Goal: Complete application form: Complete application form

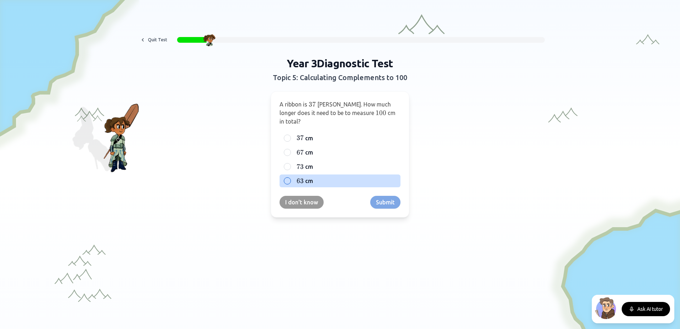
click at [284, 177] on div at bounding box center [287, 180] width 7 height 7
click at [381, 196] on button "Submit" at bounding box center [385, 202] width 30 height 13
click at [286, 183] on div at bounding box center [287, 180] width 7 height 7
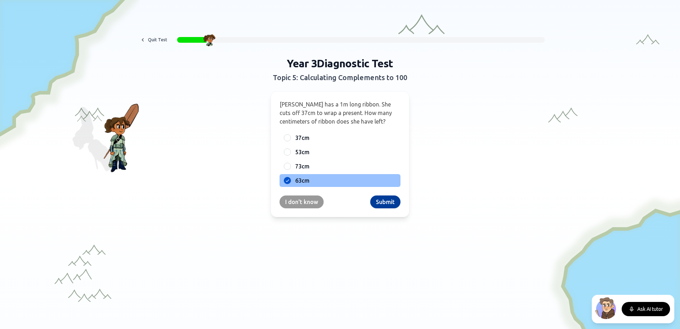
click at [380, 202] on button "Submit" at bounding box center [385, 201] width 30 height 13
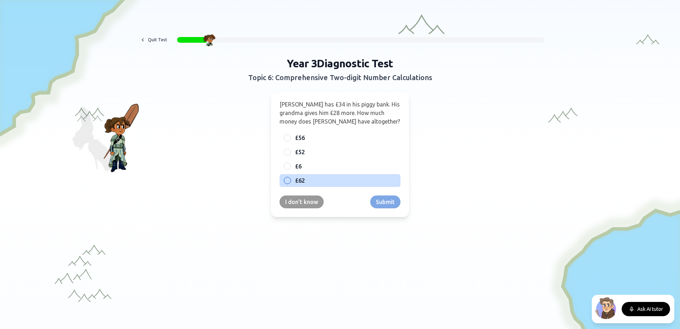
click at [291, 182] on div "£62" at bounding box center [340, 180] width 121 height 13
click at [384, 203] on button "Submit" at bounding box center [385, 201] width 30 height 13
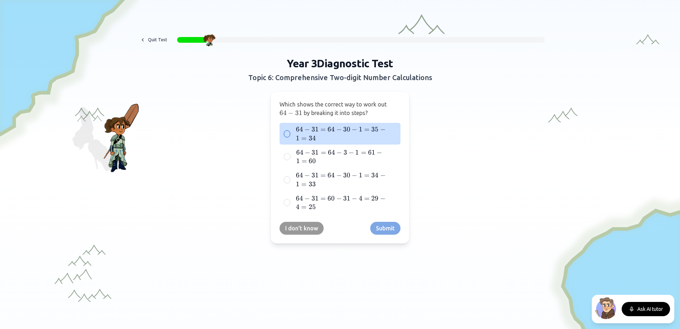
click at [313, 128] on span "31" at bounding box center [315, 129] width 7 height 8
click at [290, 131] on button "64 − 31 = 64 − 30 − 1 = 35 − 1 = 34 64 - 31 = 64 - 30 - 1 = 35 - 1 = 34 64 − 31…" at bounding box center [287, 134] width 6 height 6
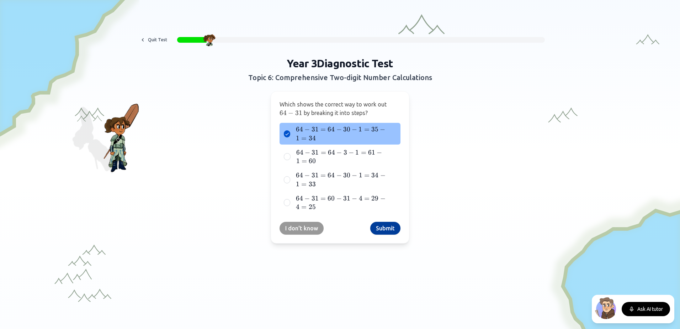
click at [386, 228] on button "Submit" at bounding box center [385, 228] width 30 height 13
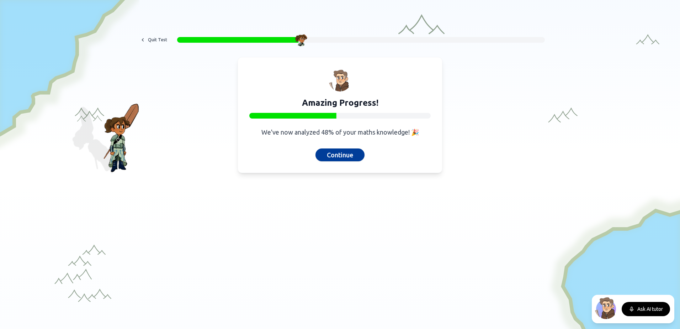
click at [345, 155] on button "Continue" at bounding box center [340, 154] width 49 height 13
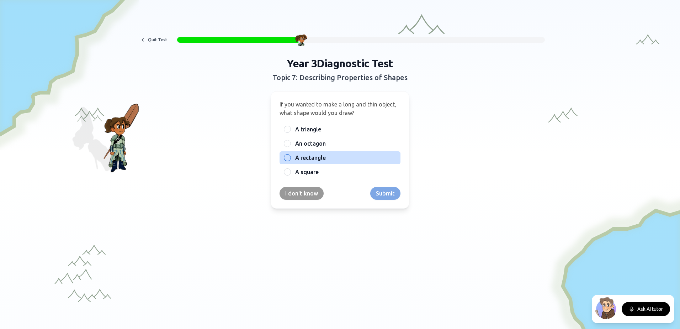
click at [319, 157] on span "A rectangle" at bounding box center [310, 157] width 31 height 9
click at [290, 157] on button "A rectangle" at bounding box center [288, 158] width 6 height 6
click at [384, 196] on button "Submit" at bounding box center [385, 193] width 30 height 13
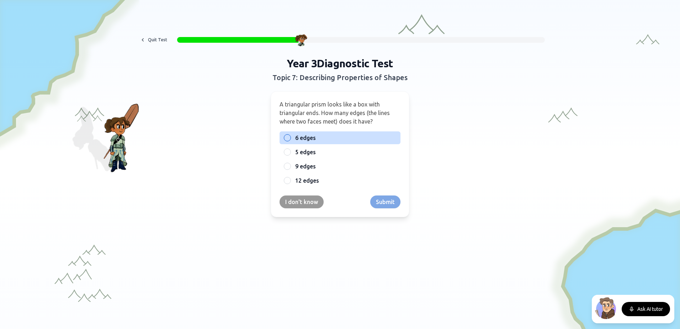
click at [314, 139] on label "6 edges" at bounding box center [345, 137] width 101 height 9
click at [290, 139] on button "6 edges" at bounding box center [288, 138] width 6 height 6
click at [376, 203] on button "Submit" at bounding box center [385, 201] width 30 height 13
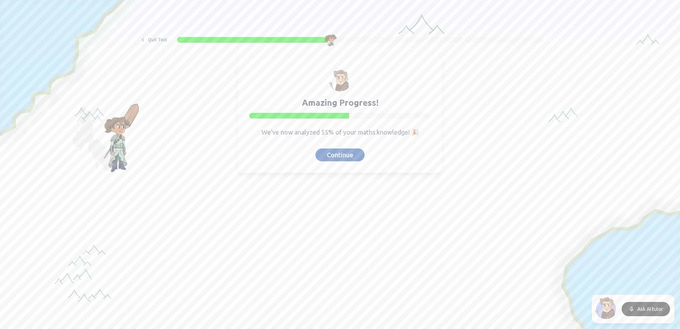
click at [341, 154] on button "Continue" at bounding box center [340, 154] width 49 height 13
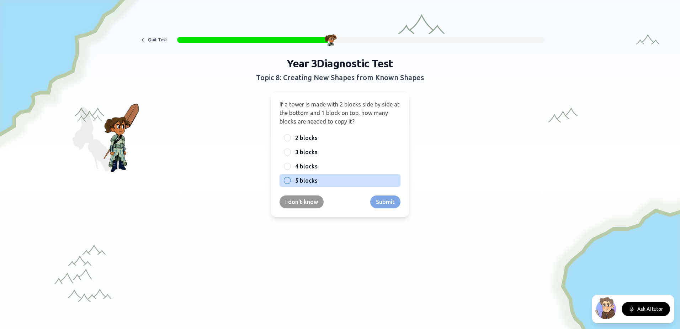
click at [323, 179] on label "5 blocks" at bounding box center [345, 180] width 101 height 9
click at [290, 179] on button "5 blocks" at bounding box center [288, 181] width 6 height 6
click at [370, 202] on button "Submit" at bounding box center [385, 201] width 30 height 13
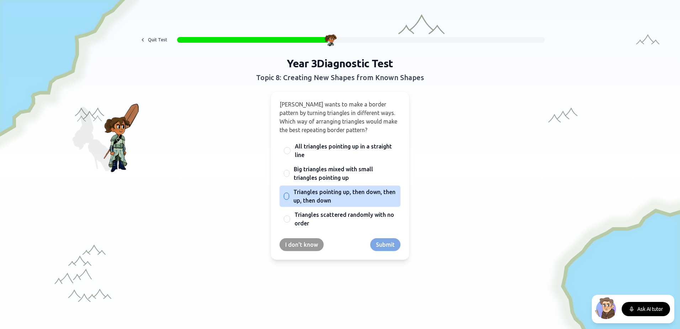
click at [357, 194] on span "Triangles pointing up, then down, then up, then down" at bounding box center [345, 196] width 103 height 17
click at [290, 194] on button "Triangles pointing up, then down, then up, then down" at bounding box center [287, 196] width 6 height 6
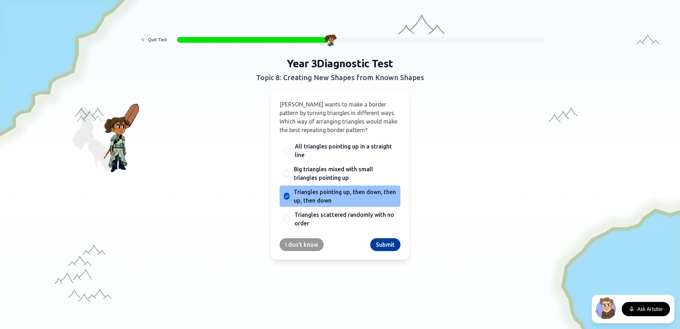
click at [389, 241] on button "Submit" at bounding box center [385, 244] width 30 height 13
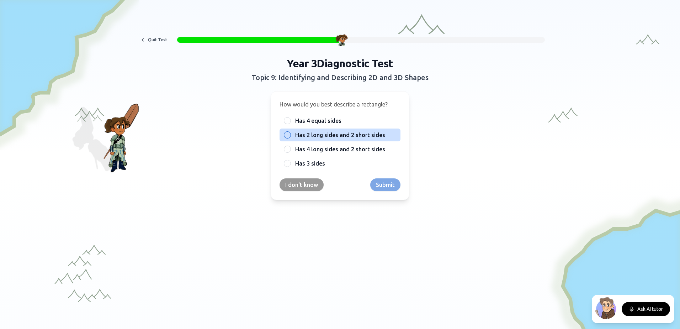
click at [357, 136] on span "Has 2 long sides and 2 short sides" at bounding box center [340, 135] width 90 height 9
click at [290, 136] on button "Has 2 long sides and 2 short sides" at bounding box center [288, 135] width 6 height 6
click at [383, 183] on button "Submit" at bounding box center [385, 184] width 30 height 13
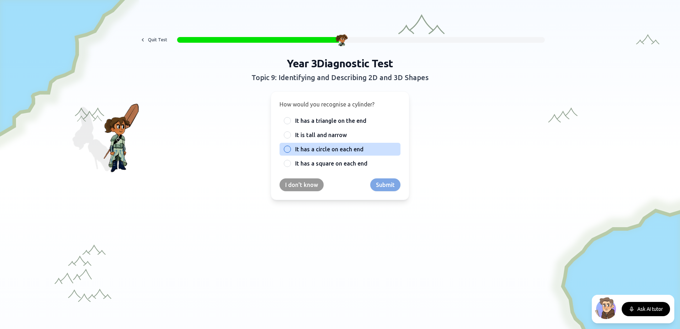
click at [343, 149] on span "It has a circle on each end" at bounding box center [329, 149] width 68 height 9
click at [290, 149] on button "It has a circle on each end" at bounding box center [288, 149] width 6 height 6
click at [378, 184] on button "Submit" at bounding box center [385, 184] width 30 height 13
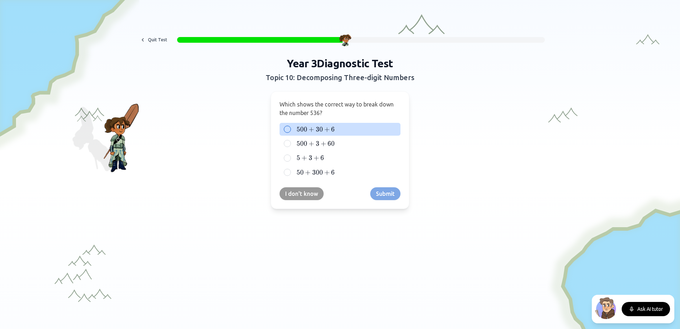
click at [357, 128] on label "500 + 30 + 6 500 + 30 + 6 500 + 30 + 6" at bounding box center [345, 129] width 101 height 9
click at [290, 128] on button "500 + 30 + 6 500 + 30 + 6 500 + 30 + 6" at bounding box center [288, 129] width 6 height 6
click at [390, 189] on button "Submit" at bounding box center [385, 193] width 30 height 13
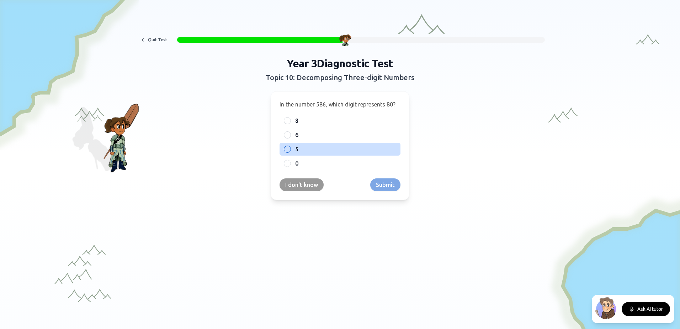
click at [354, 148] on label "5" at bounding box center [345, 149] width 101 height 9
click at [290, 148] on button "5" at bounding box center [288, 149] width 6 height 6
click at [387, 186] on button "Submit" at bounding box center [385, 184] width 30 height 13
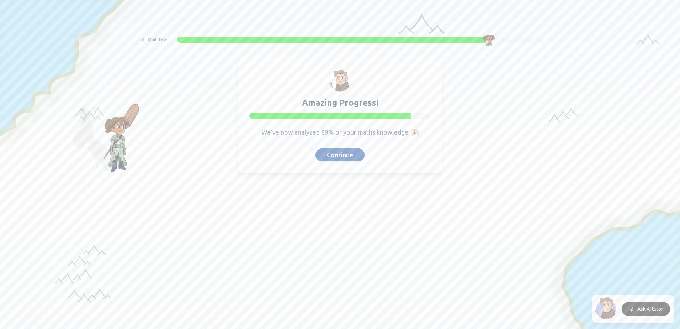
click at [336, 157] on button "Continue" at bounding box center [340, 154] width 49 height 13
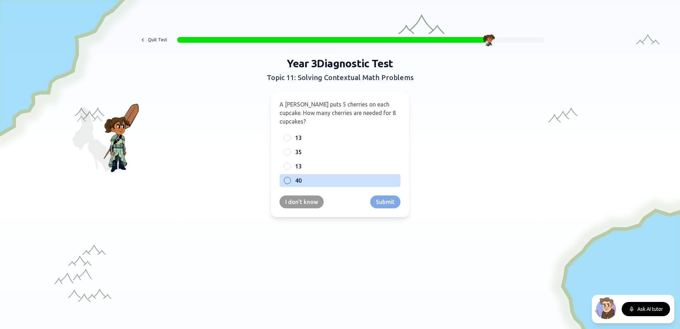
click at [285, 177] on div at bounding box center [287, 180] width 7 height 7
click at [380, 197] on button "Submit" at bounding box center [385, 201] width 30 height 13
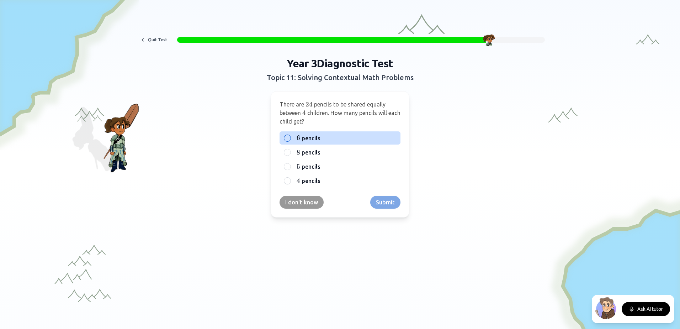
click at [334, 138] on label "6 6 6 pencils" at bounding box center [345, 137] width 101 height 9
click at [290, 138] on button "6 6 6 pencils" at bounding box center [288, 138] width 6 height 6
click at [384, 199] on button "Submit" at bounding box center [385, 202] width 30 height 13
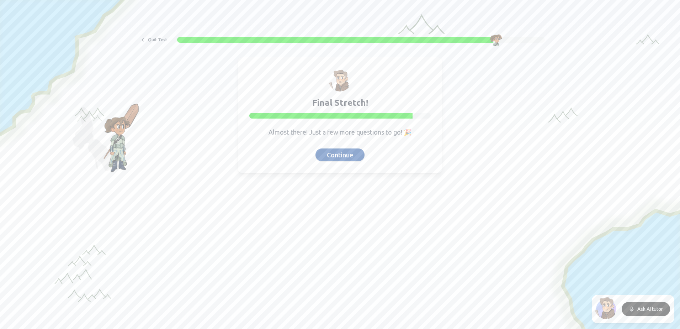
click at [349, 154] on button "Continue" at bounding box center [340, 154] width 49 height 13
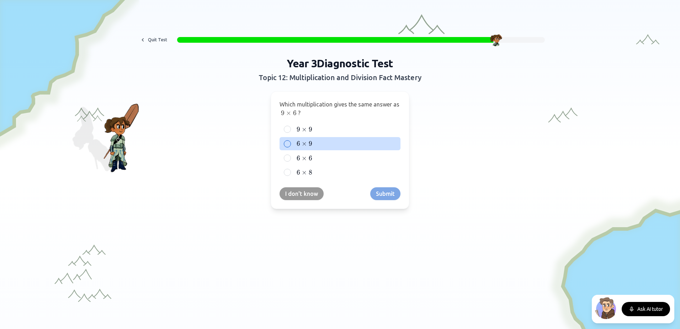
click at [327, 144] on label "6 × 9 6 \times 9 6 × 9" at bounding box center [345, 143] width 101 height 9
click at [290, 144] on button "6 × 9 6 \times 9 6 × 9" at bounding box center [288, 144] width 6 height 6
click at [382, 194] on button "Submit" at bounding box center [385, 193] width 30 height 13
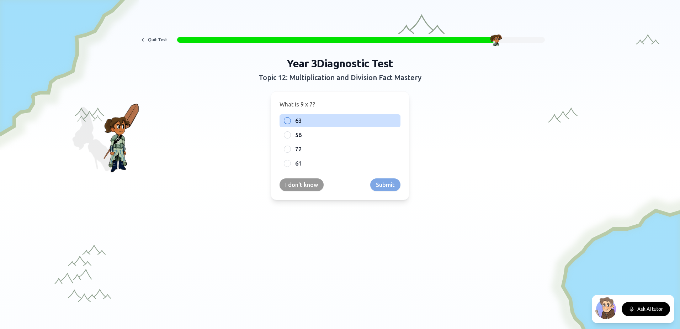
click at [285, 120] on div at bounding box center [287, 120] width 7 height 7
click at [389, 184] on button "Submit" at bounding box center [385, 184] width 30 height 13
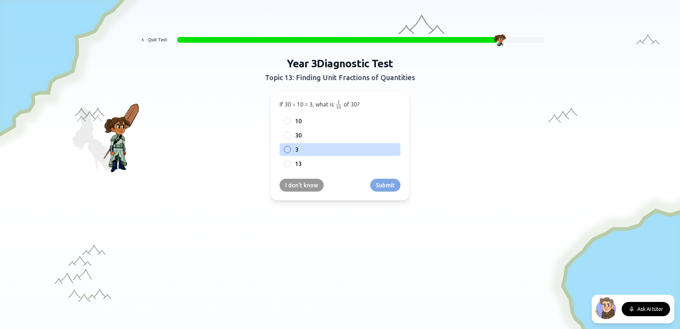
click at [321, 148] on label "3" at bounding box center [345, 149] width 101 height 9
click at [290, 148] on button "3" at bounding box center [288, 150] width 6 height 6
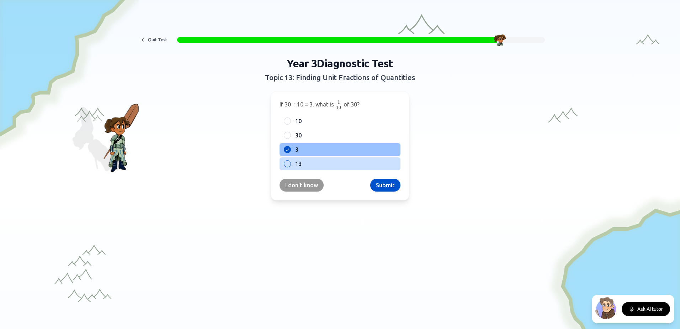
click at [385, 186] on button "Submit" at bounding box center [385, 185] width 30 height 13
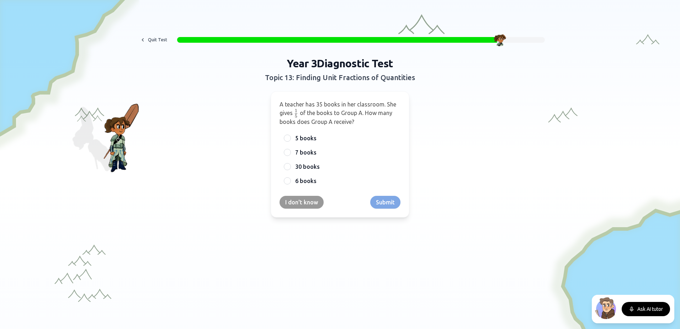
click at [382, 201] on div "I don't know Submit" at bounding box center [340, 202] width 121 height 13
click at [330, 151] on label "7 books" at bounding box center [345, 152] width 101 height 9
click at [290, 151] on button "7 books" at bounding box center [288, 152] width 6 height 6
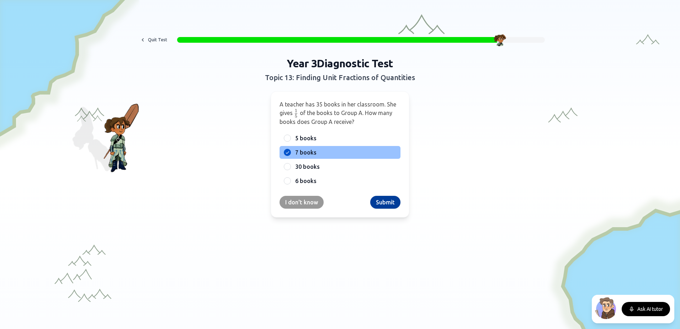
click at [378, 201] on button "Submit" at bounding box center [385, 202] width 30 height 13
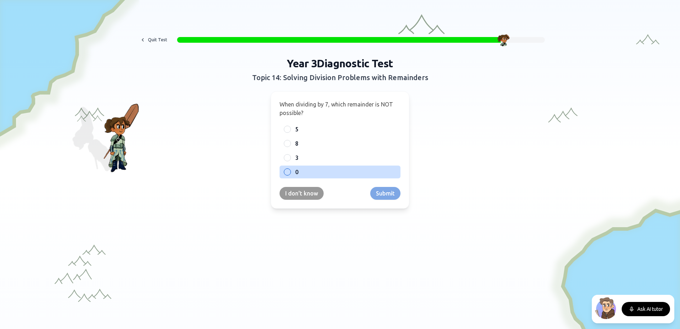
click at [285, 172] on div at bounding box center [287, 171] width 7 height 7
click at [387, 189] on button "Submit" at bounding box center [385, 193] width 30 height 13
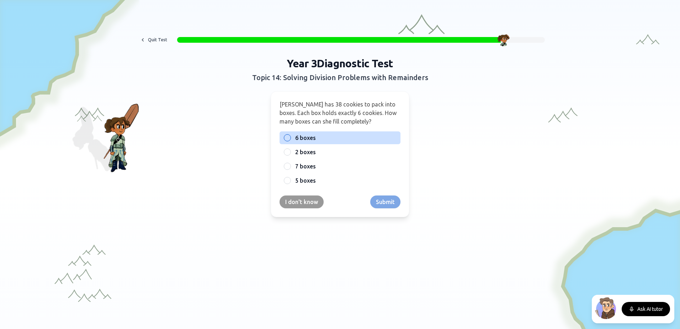
click at [323, 140] on label "6 boxes" at bounding box center [345, 137] width 101 height 9
click at [290, 140] on button "6 boxes" at bounding box center [288, 138] width 6 height 6
click at [380, 205] on button "Submit" at bounding box center [385, 201] width 30 height 13
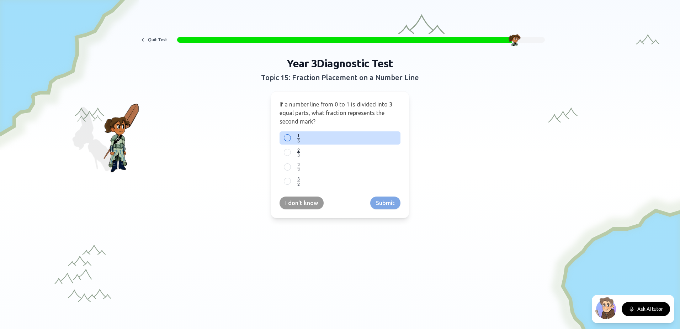
click at [332, 138] on label "1 3 \frac{1}{3} 3 1 ​" at bounding box center [345, 137] width 101 height 9
click at [290, 138] on button "1 3 \frac{1}{3} 3 1 ​" at bounding box center [288, 138] width 6 height 6
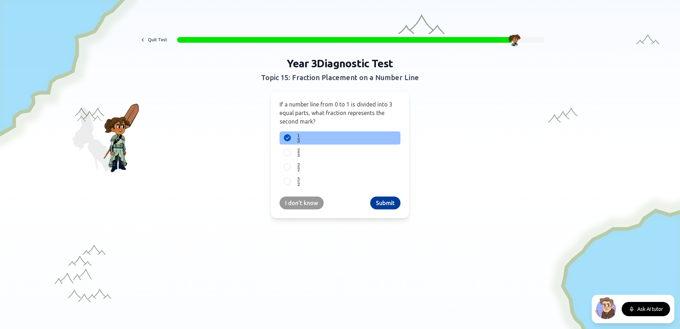
click at [395, 207] on button "Submit" at bounding box center [385, 202] width 30 height 13
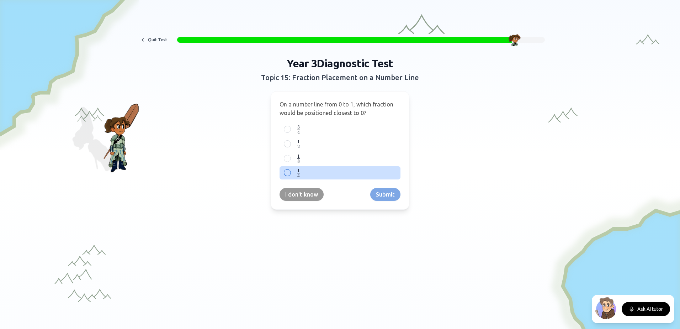
click at [327, 171] on label "1 4 {1 \over 4} 4 1 ​" at bounding box center [345, 172] width 101 height 9
click at [290, 171] on button "1 4 {1 \over 4} 4 1 ​" at bounding box center [288, 173] width 6 height 6
click at [379, 197] on button "Submit" at bounding box center [385, 194] width 30 height 13
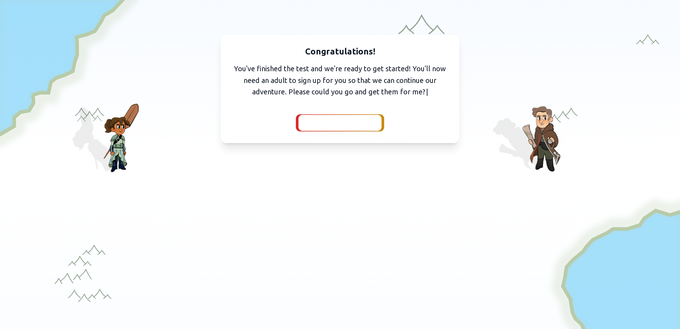
click at [358, 125] on span "I've got them with me" at bounding box center [339, 123] width 65 height 10
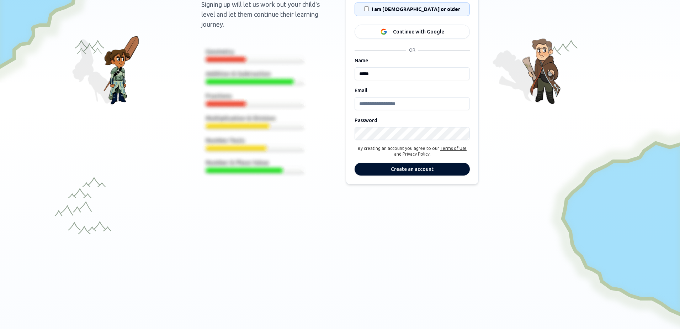
scroll to position [32, 0]
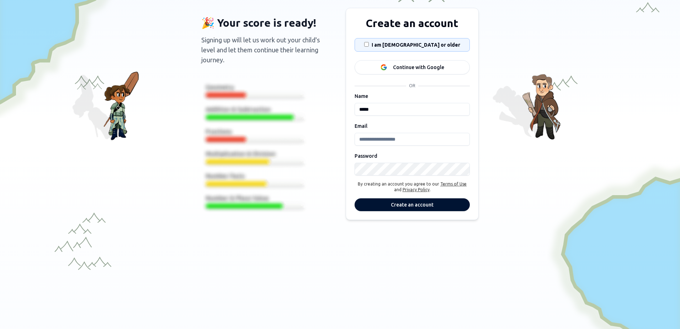
click at [421, 139] on input "Email" at bounding box center [412, 139] width 115 height 13
type input "**********"
click at [413, 202] on button "Create an account" at bounding box center [412, 204] width 115 height 13
